Goal: Transaction & Acquisition: Subscribe to service/newsletter

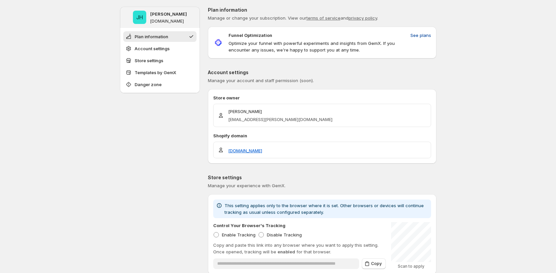
click at [421, 37] on span "See plans" at bounding box center [420, 35] width 21 height 7
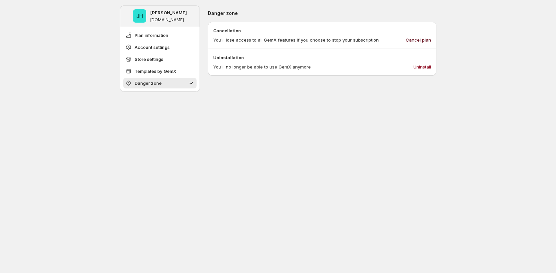
click at [424, 38] on span "Cancel plan" at bounding box center [418, 40] width 25 height 7
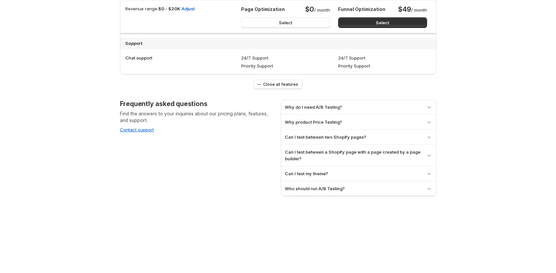
scroll to position [674, 0]
click at [399, 19] on button "Select" at bounding box center [382, 22] width 89 height 11
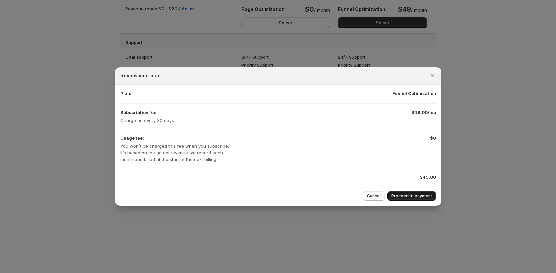
click at [406, 198] on span "Proceed to payment" at bounding box center [411, 196] width 41 height 5
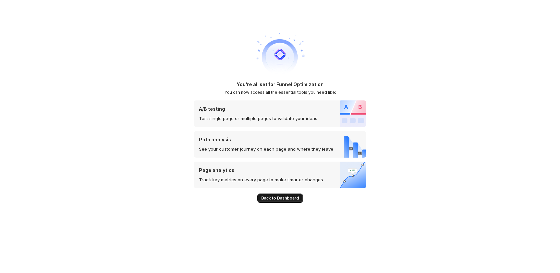
click at [284, 201] on span "Back to Dashboard" at bounding box center [280, 198] width 38 height 5
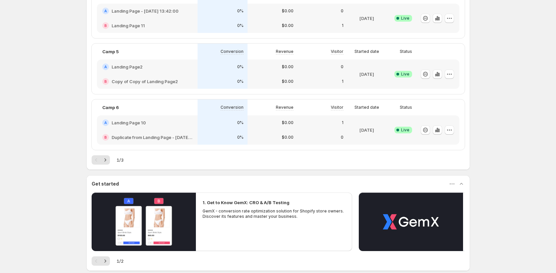
scroll to position [357, 0]
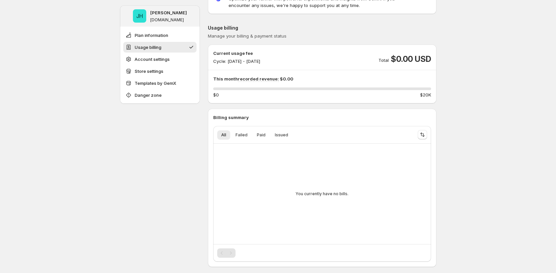
scroll to position [58, 0]
